Goal: Navigation & Orientation: Find specific page/section

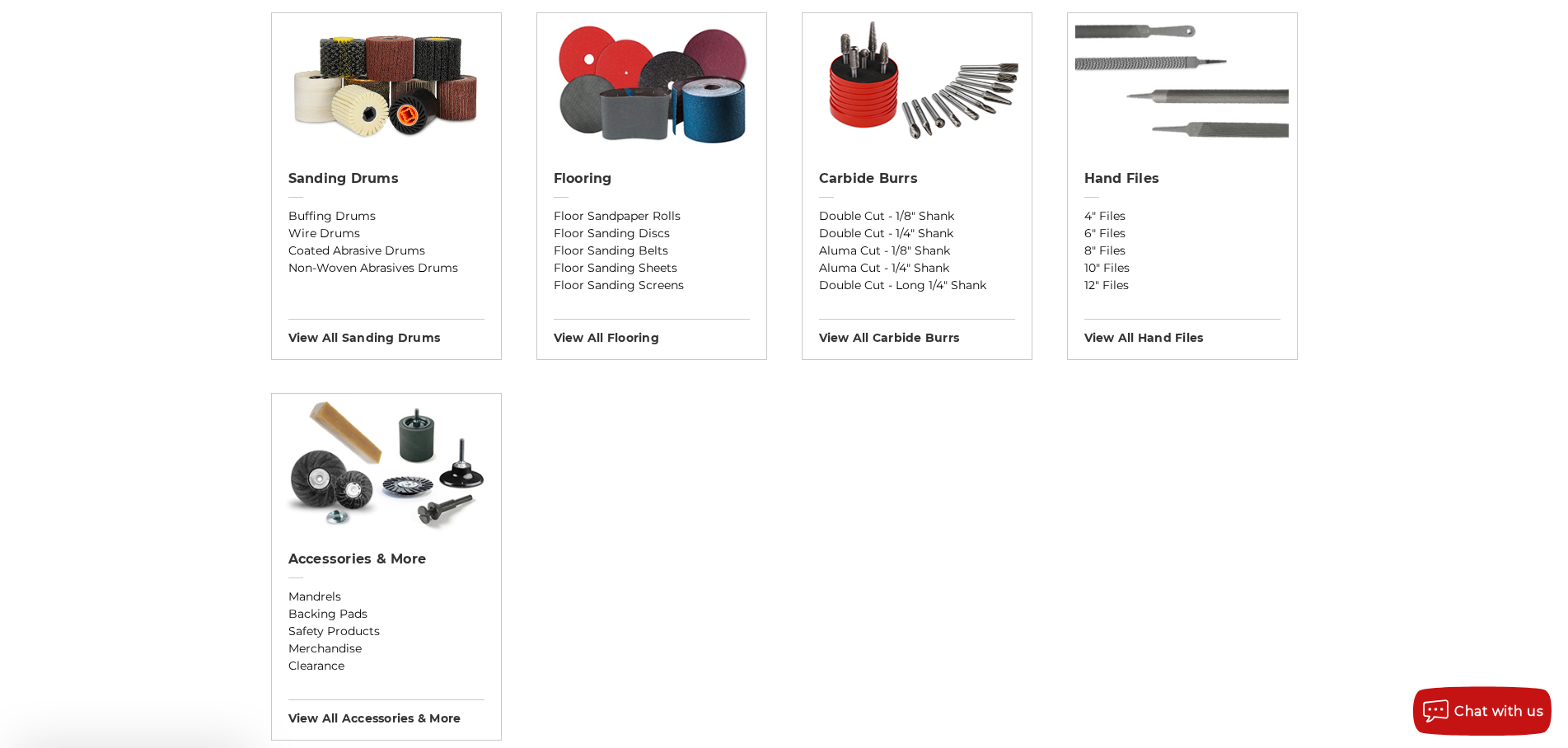
scroll to position [1428, 0]
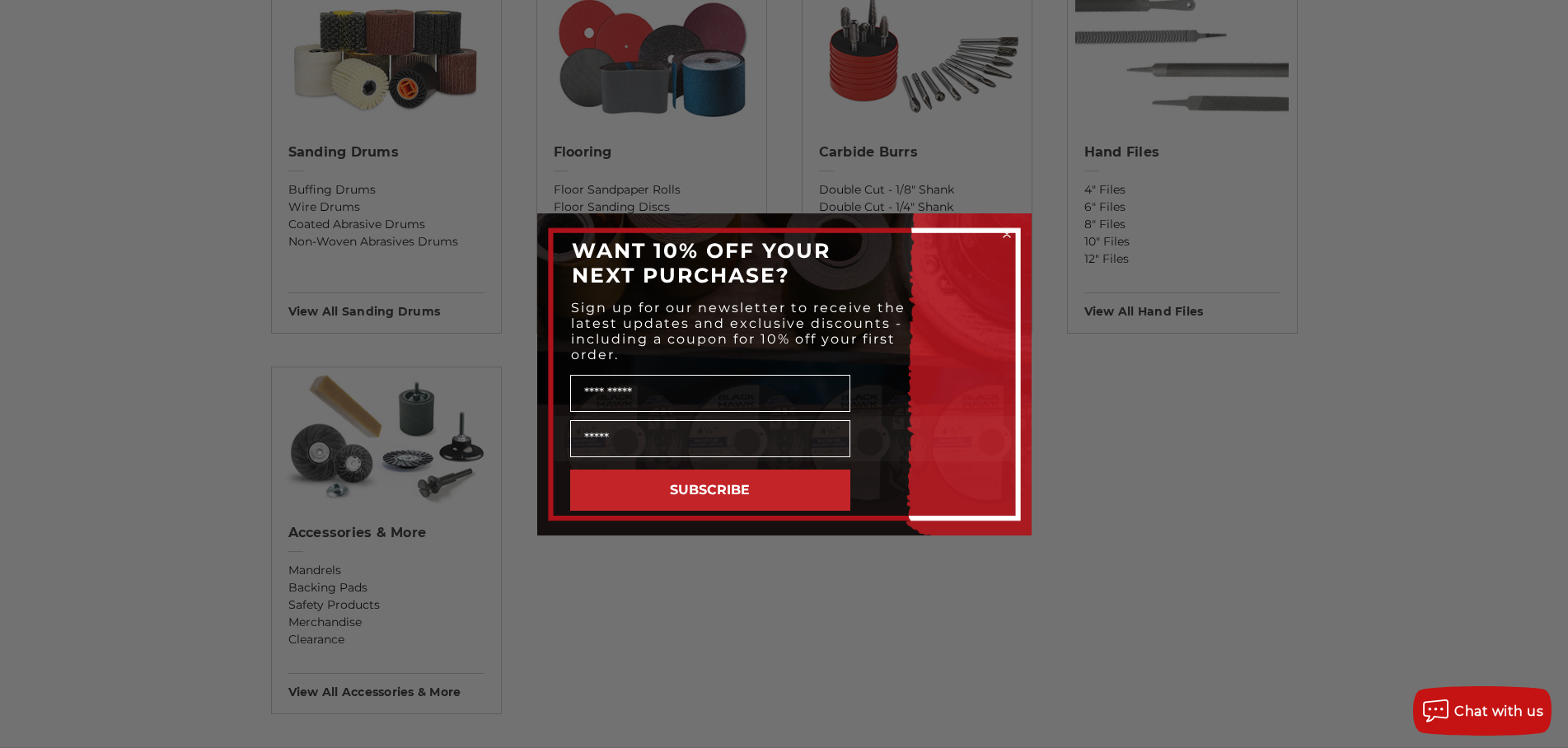
click at [1006, 234] on icon "Close dialog" at bounding box center [1006, 234] width 7 height 7
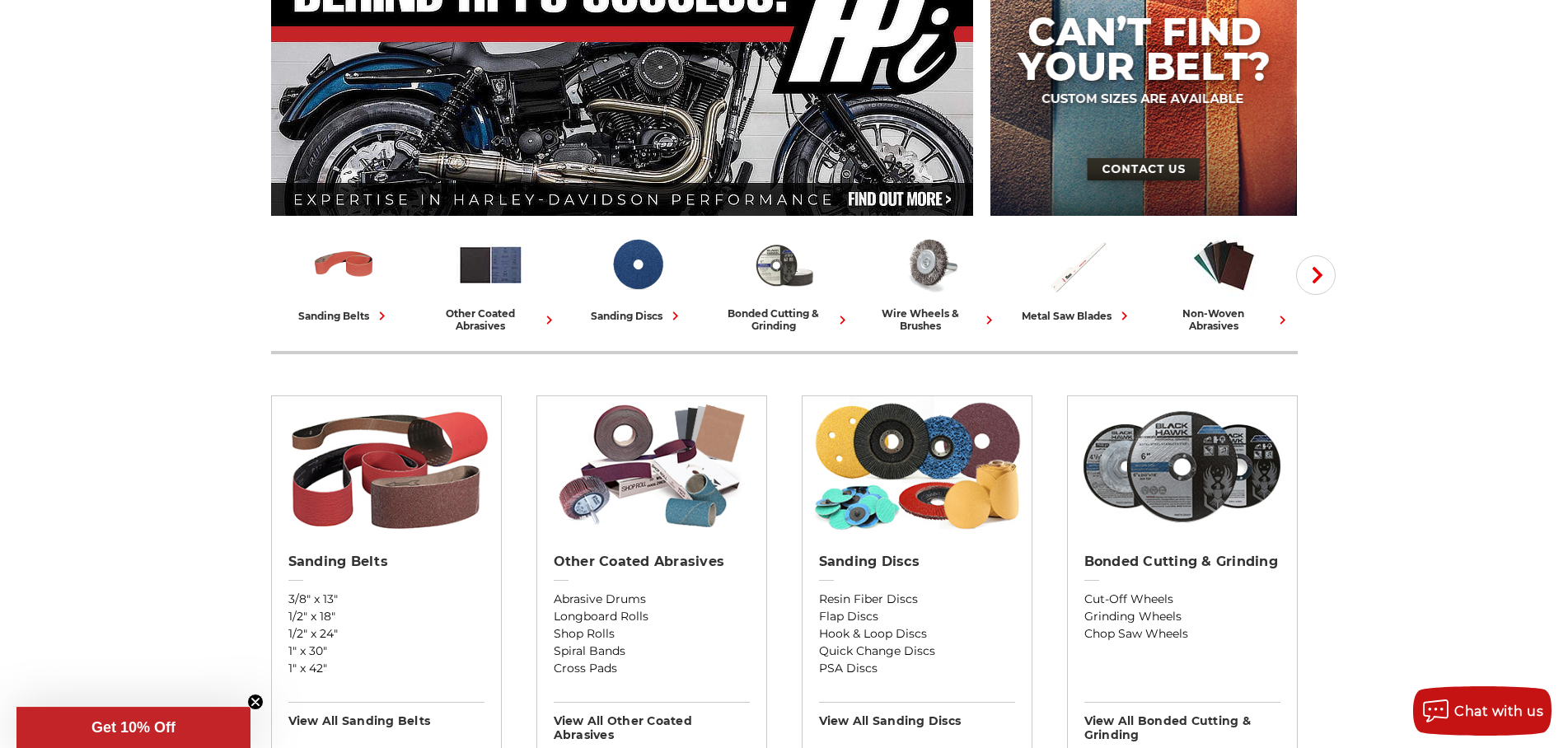
scroll to position [0, 0]
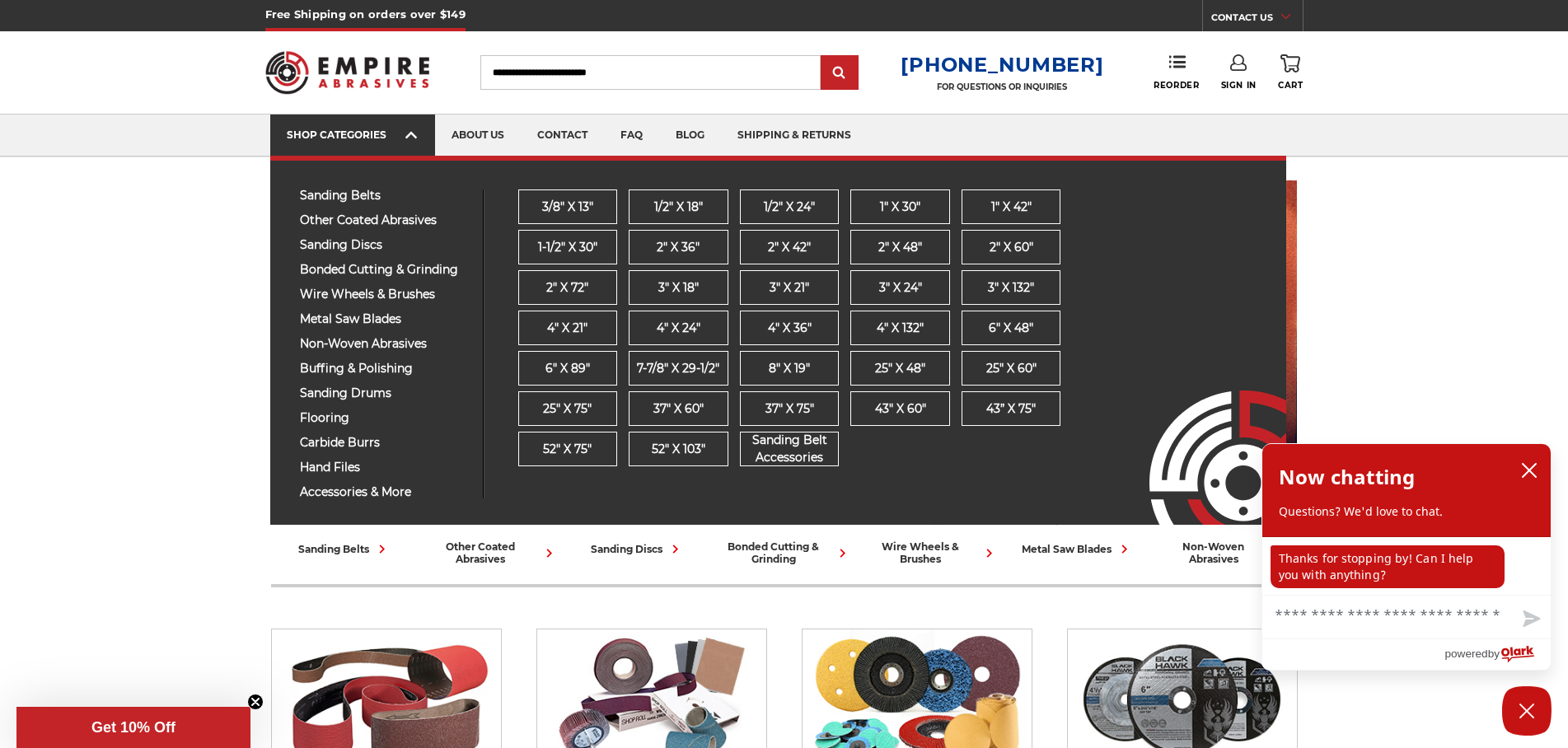
click at [409, 133] on icon at bounding box center [411, 134] width 11 height 18
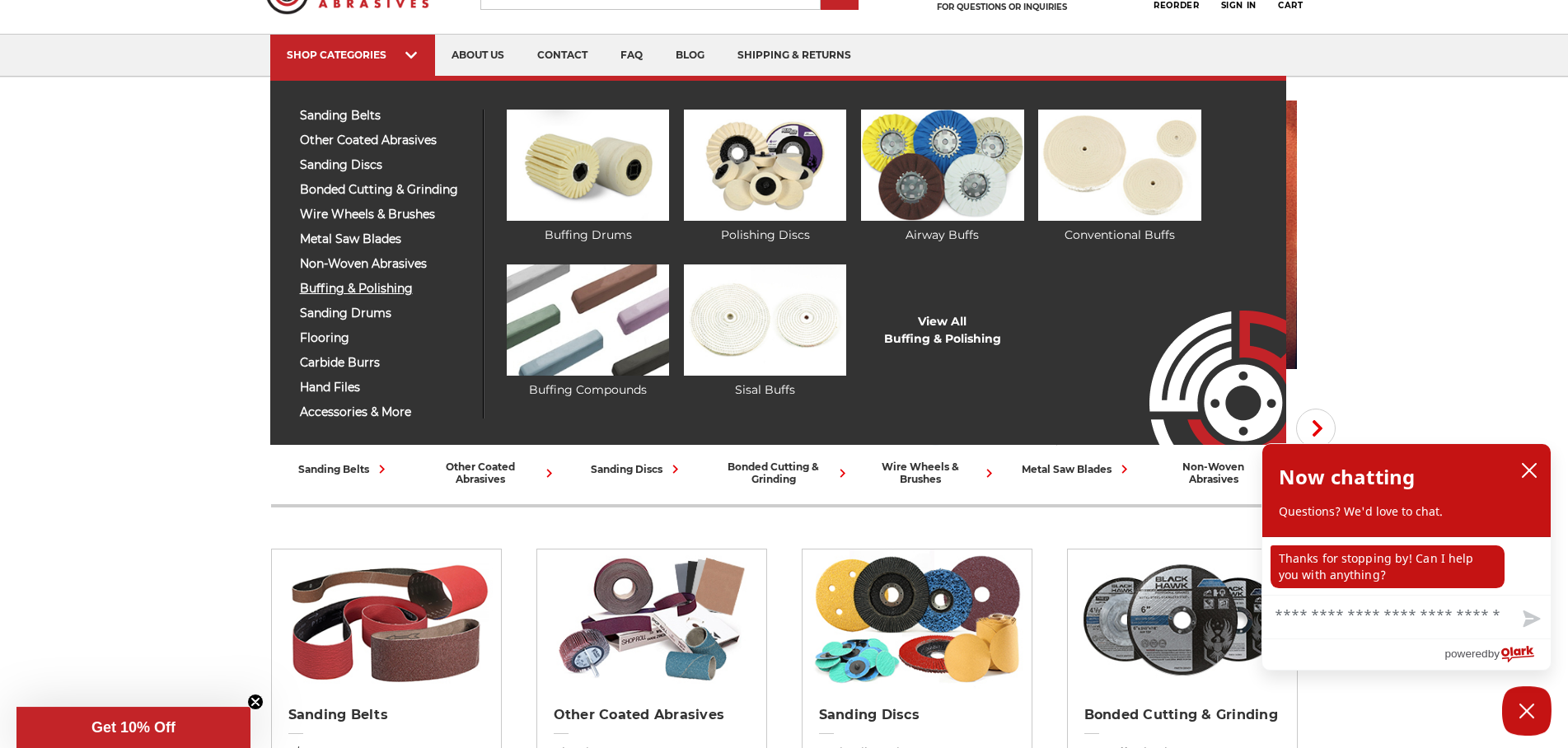
scroll to position [84, 0]
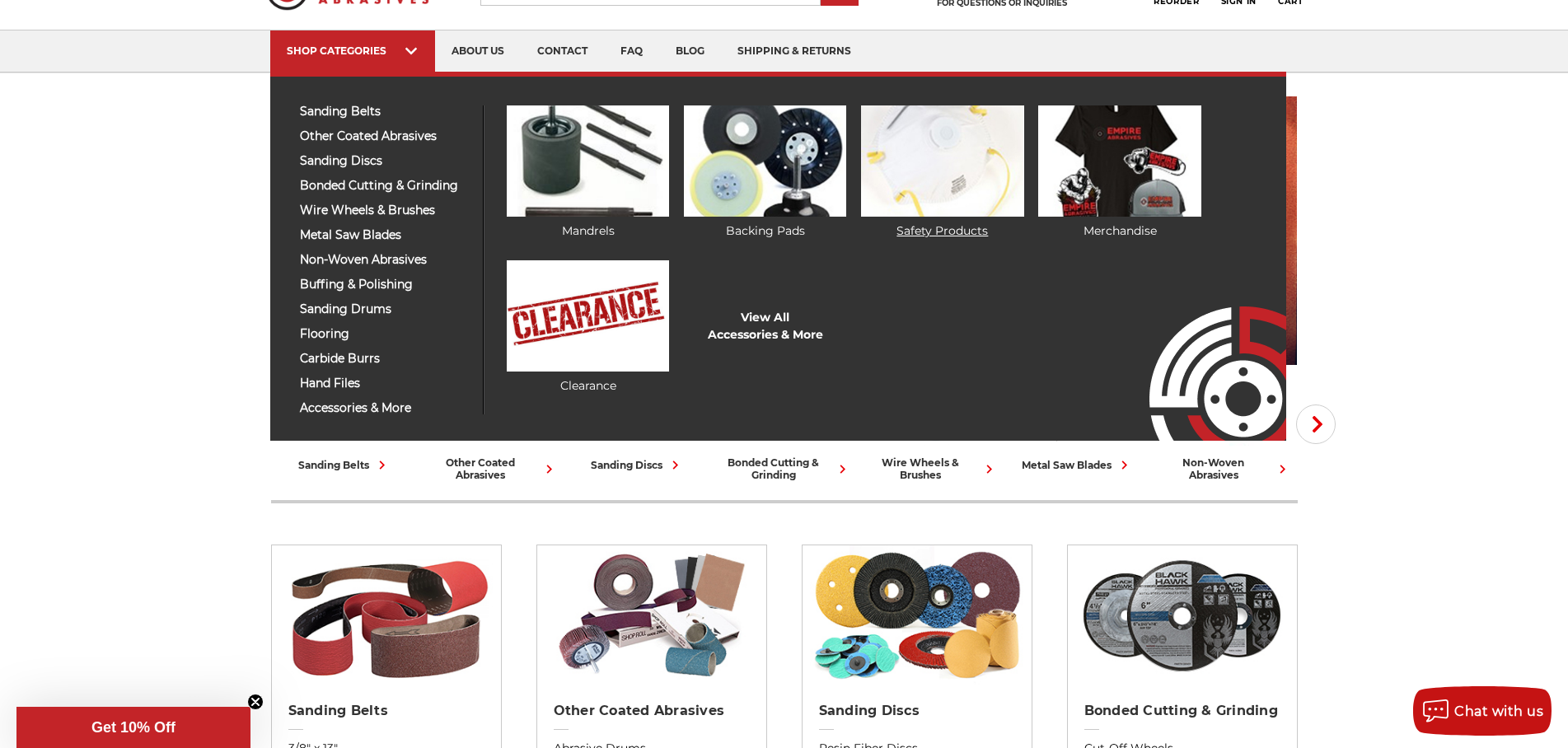
click at [936, 234] on link "Safety Products" at bounding box center [942, 172] width 162 height 134
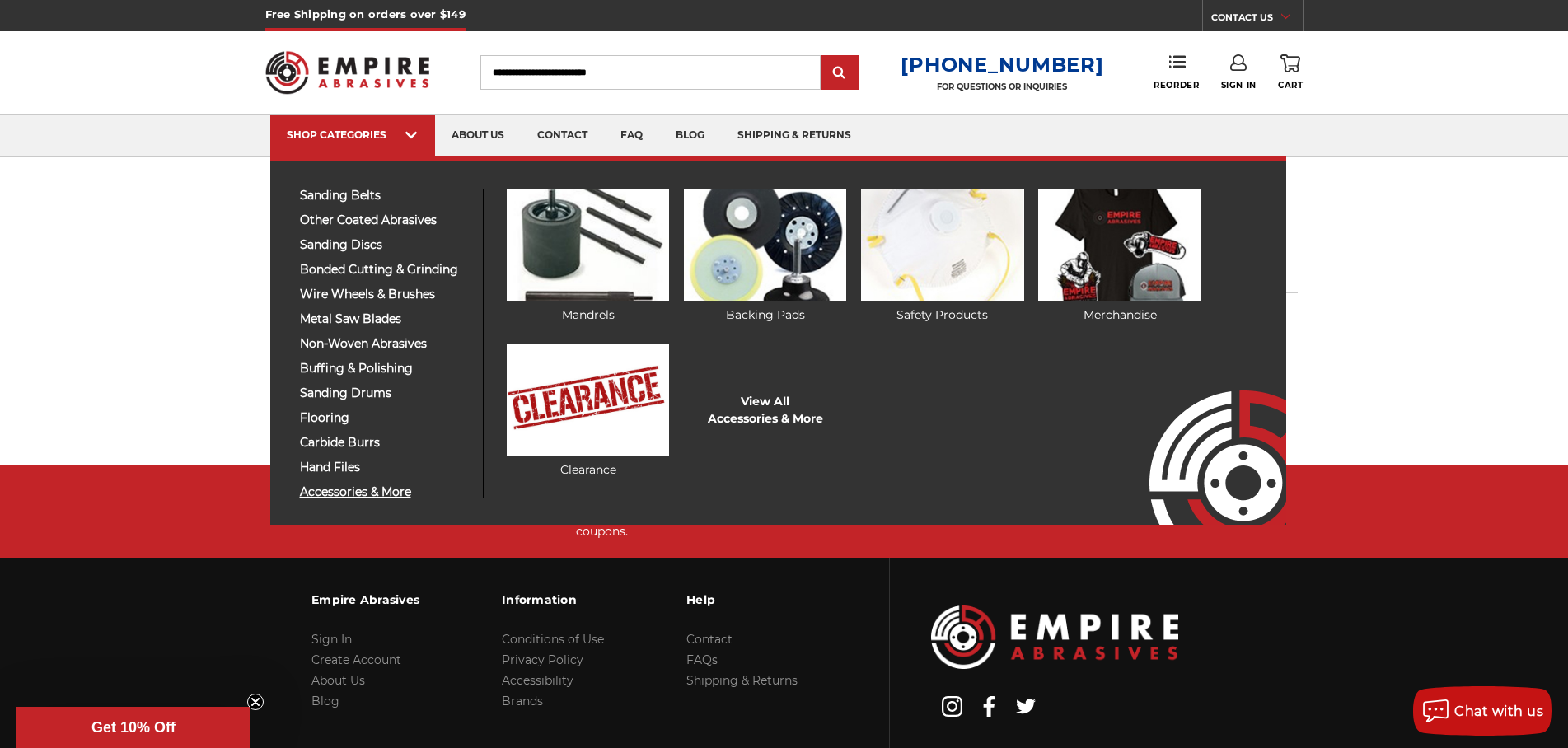
click at [324, 495] on span "accessories & more" at bounding box center [384, 491] width 170 height 12
